Goal: Task Accomplishment & Management: Use online tool/utility

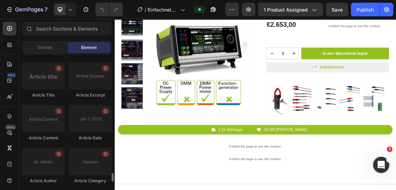
scroll to position [1922, 0]
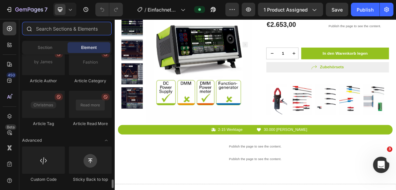
click at [61, 32] on input "text" at bounding box center [67, 29] width 90 height 14
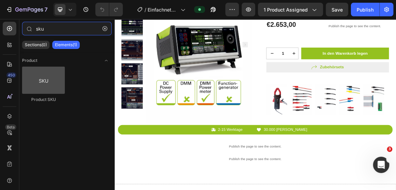
type input "sku"
click at [50, 80] on div at bounding box center [43, 80] width 43 height 27
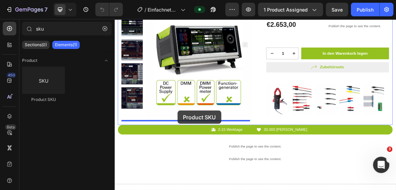
drag, startPoint x: 162, startPoint y: 104, endPoint x: 206, endPoint y: 151, distance: 64.1
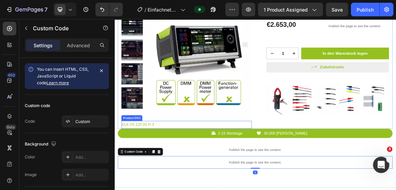
click at [171, 171] on h2 "EL6.VS.132.02.P-3" at bounding box center [219, 171] width 188 height 11
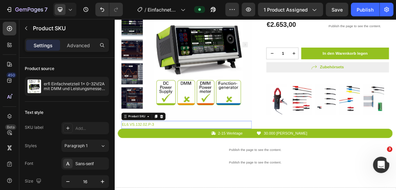
click at [171, 171] on h2 "EL6.VS.132.02.P-3" at bounding box center [219, 171] width 188 height 11
click at [173, 171] on h2 "EL6.VS.132.02.P-3" at bounding box center [219, 171] width 188 height 11
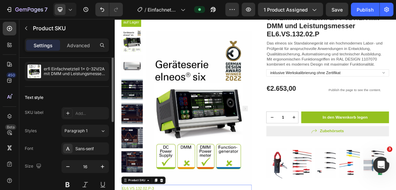
scroll to position [0, 0]
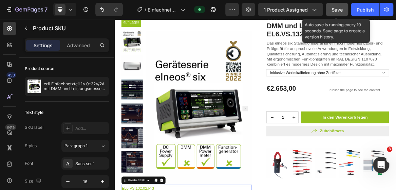
click at [340, 13] on div "Save" at bounding box center [337, 9] width 11 height 7
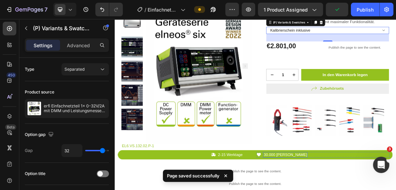
scroll to position [31, 0]
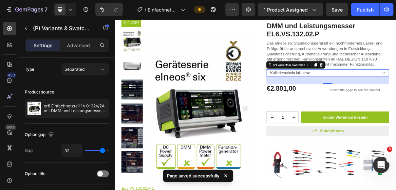
select select "Kalibrierschein und Messprotokoll inklusive"
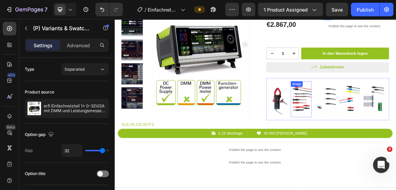
scroll to position [62, 0]
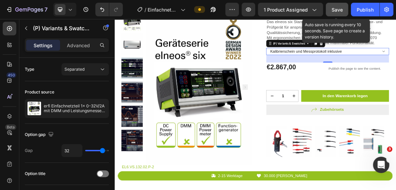
click at [344, 9] on button "Save" at bounding box center [337, 10] width 22 height 14
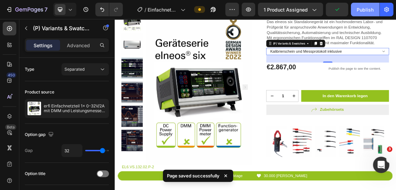
click at [360, 10] on div "Publish" at bounding box center [365, 9] width 17 height 7
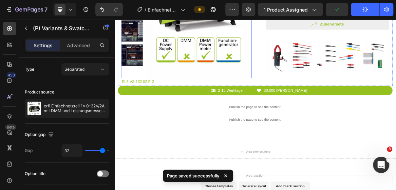
scroll to position [216, 0]
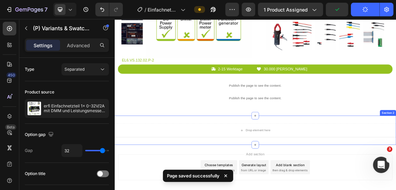
click at [257, 169] on div "Drop element here" at bounding box center [317, 179] width 407 height 20
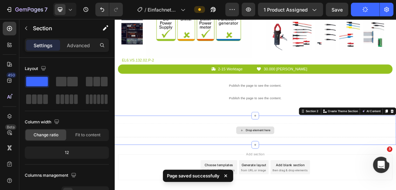
click at [259, 161] on div "Drop element here Section 2 You can create reusable sections Create Theme Secti…" at bounding box center [317, 179] width 407 height 42
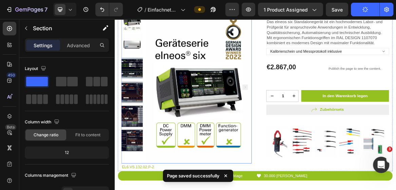
scroll to position [31, 0]
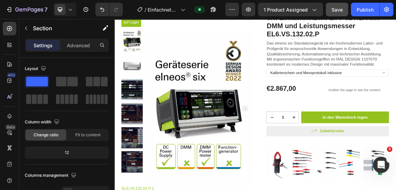
click at [341, 12] on span "Save" at bounding box center [337, 10] width 11 height 6
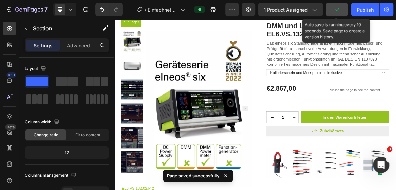
scroll to position [154, 0]
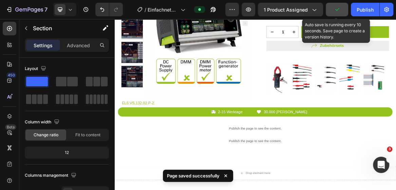
click at [339, 13] on button "button" at bounding box center [337, 10] width 22 height 14
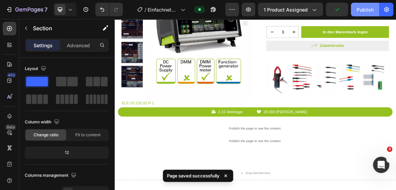
click at [363, 12] on div "Publish" at bounding box center [365, 9] width 17 height 7
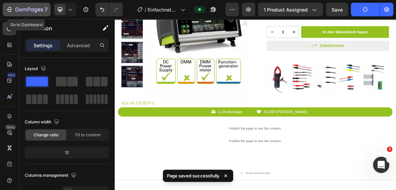
click at [12, 8] on icon "button" at bounding box center [9, 9] width 7 height 7
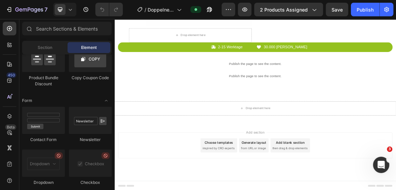
scroll to position [1520, 0]
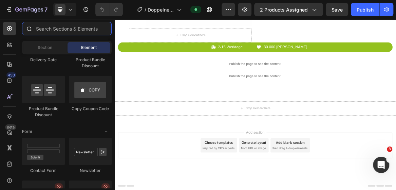
click at [48, 30] on input "text" at bounding box center [67, 29] width 90 height 14
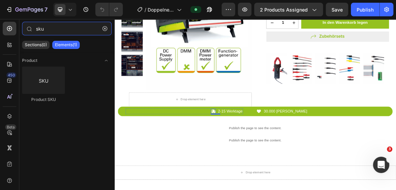
scroll to position [139, 0]
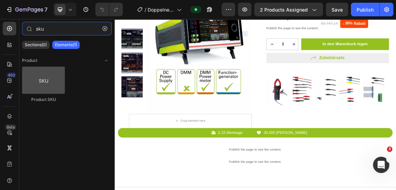
type input "sku"
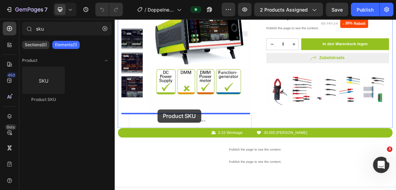
drag, startPoint x: 169, startPoint y: 101, endPoint x: 177, endPoint y: 149, distance: 49.1
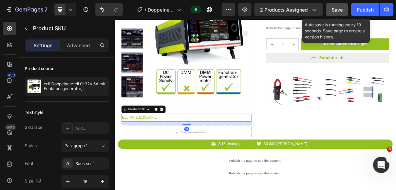
click at [339, 13] on div "Save" at bounding box center [337, 9] width 11 height 7
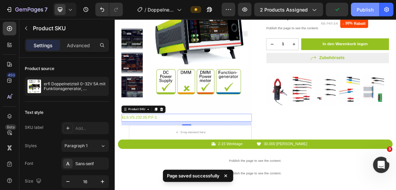
click at [361, 15] on button "Publish" at bounding box center [365, 10] width 29 height 14
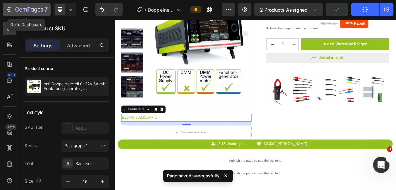
click at [4, 8] on button "7" at bounding box center [27, 10] width 48 height 14
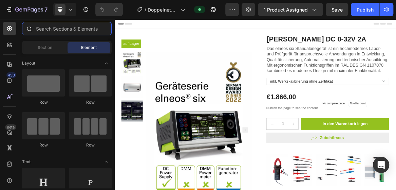
click at [72, 32] on input "text" at bounding box center [67, 29] width 90 height 14
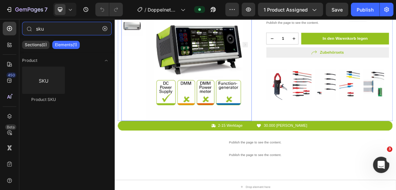
scroll to position [154, 0]
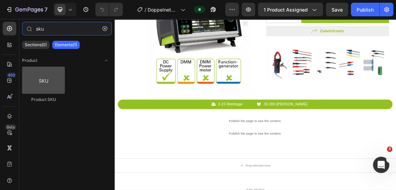
type input "sku"
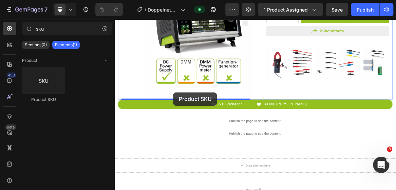
drag, startPoint x: 164, startPoint y: 104, endPoint x: 200, endPoint y: 123, distance: 39.8
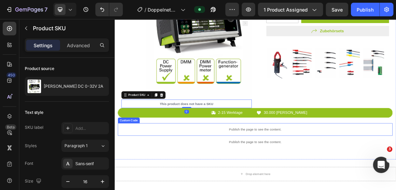
scroll to position [0, 0]
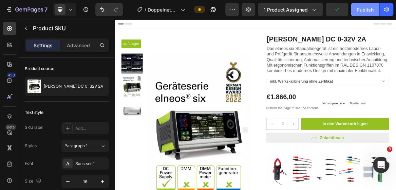
click at [363, 12] on div "Publish" at bounding box center [365, 9] width 17 height 7
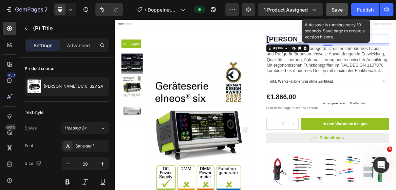
click at [344, 12] on button "Save" at bounding box center [337, 10] width 22 height 14
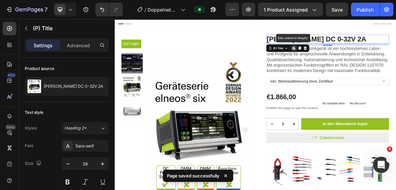
click at [374, 61] on icon at bounding box center [373, 60] width 5 height 5
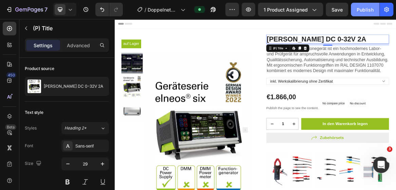
drag, startPoint x: 350, startPoint y: 5, endPoint x: 356, endPoint y: 5, distance: 5.8
click at [350, 5] on div "Preview 1 product assigned Save Publish" at bounding box center [309, 10] width 168 height 14
click at [357, 5] on button "Publish" at bounding box center [365, 10] width 29 height 14
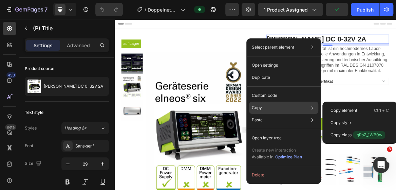
click at [275, 108] on div "Copy Copy element Ctrl + C Copy style Copy class .gRsZ_1WB0w" at bounding box center [283, 107] width 69 height 12
click at [335, 107] on p "Copy element" at bounding box center [344, 110] width 27 height 6
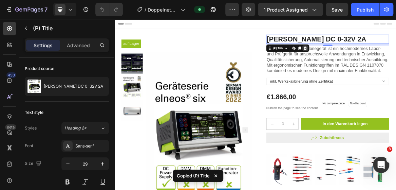
click at [390, 60] on icon at bounding box center [390, 60] width 5 height 5
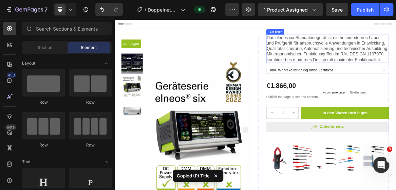
click at [279, 73] on img at bounding box center [236, 179] width 154 height 225
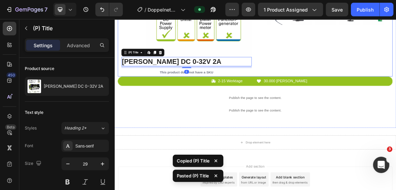
scroll to position [92, 0]
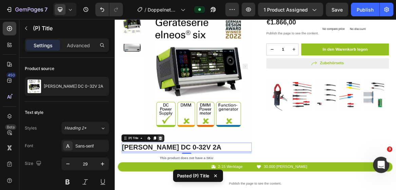
click at [182, 189] on icon at bounding box center [181, 191] width 4 height 5
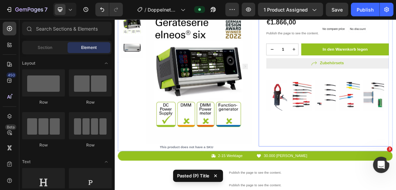
scroll to position [0, 0]
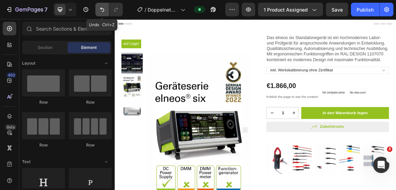
click at [102, 11] on icon "Undo/Redo" at bounding box center [102, 9] width 7 height 7
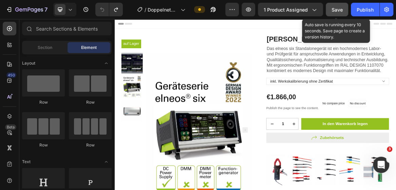
click at [327, 12] on button "Save" at bounding box center [337, 10] width 22 height 14
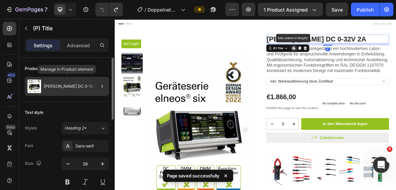
click at [79, 81] on div "erfi Doppelnetzteil DC 0-32V 2A" at bounding box center [67, 86] width 84 height 19
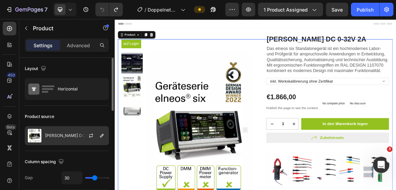
click at [100, 140] on div at bounding box center [94, 135] width 30 height 18
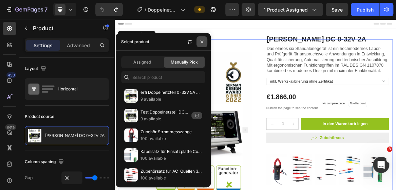
click at [204, 44] on button "button" at bounding box center [201, 41] width 11 height 11
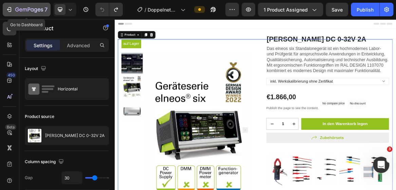
click at [15, 10] on div "7" at bounding box center [27, 9] width 42 height 8
